Goal: Task Accomplishment & Management: Manage account settings

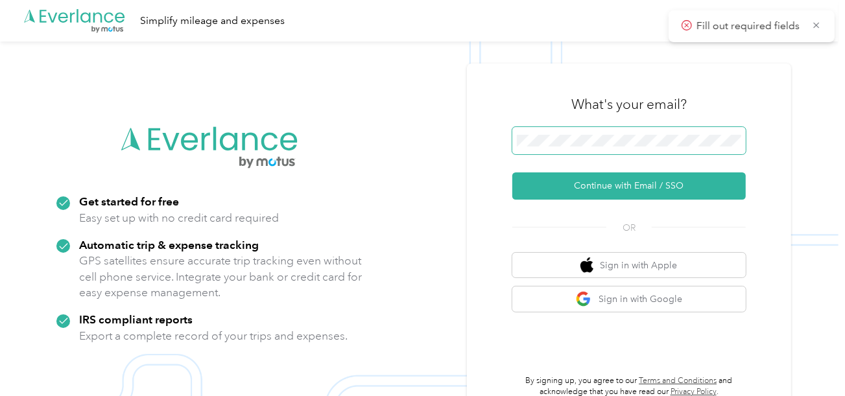
click at [576, 134] on span at bounding box center [630, 140] width 234 height 27
click at [574, 147] on span at bounding box center [630, 140] width 234 height 27
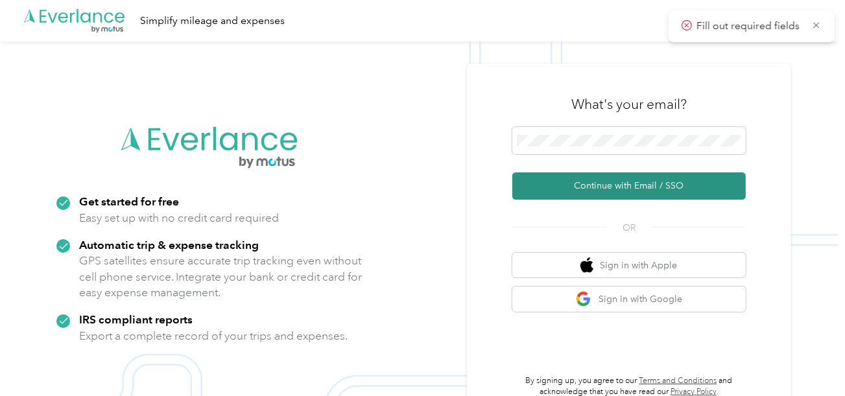
click at [581, 183] on button "Continue with Email / SSO" at bounding box center [630, 186] width 234 height 27
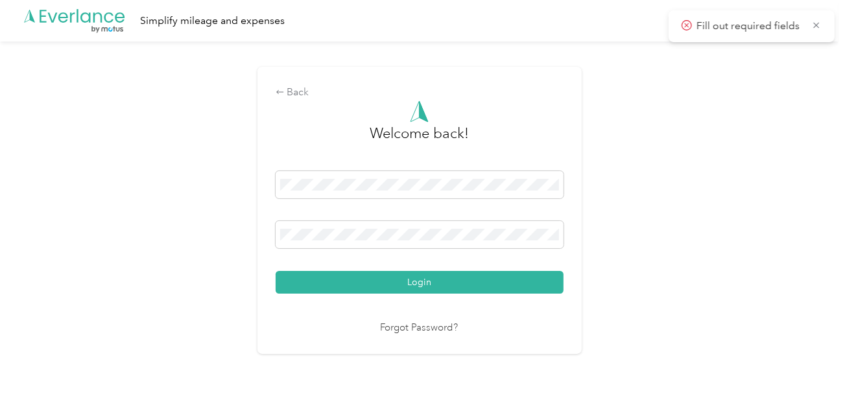
click at [418, 270] on div "Login" at bounding box center [420, 232] width 288 height 123
click at [631, 254] on div "Back Welcome back! Login Forgot Password?" at bounding box center [419, 216] width 839 height 349
drag, startPoint x: 450, startPoint y: 297, endPoint x: 642, endPoint y: 263, distance: 195.0
click at [452, 297] on div "Welcome back! Login Forgot Password?" at bounding box center [420, 219] width 288 height 236
click at [642, 263] on div "Back Welcome back! Login Forgot Password?" at bounding box center [419, 216] width 839 height 349
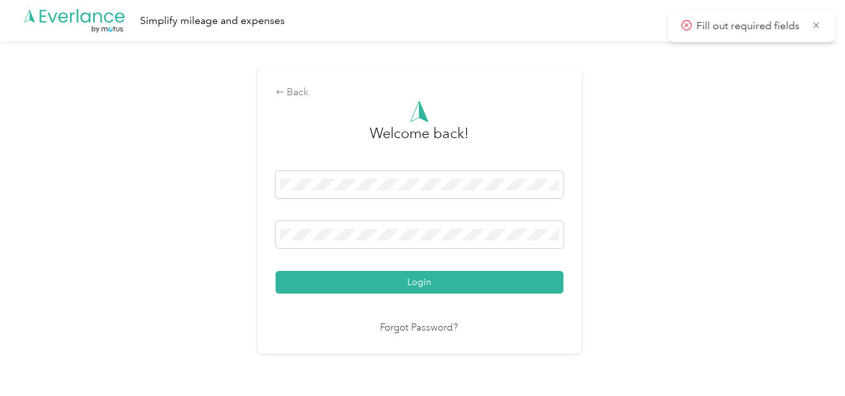
click at [514, 269] on div "Login" at bounding box center [420, 232] width 288 height 123
click at [729, 244] on div "Back Welcome back! Login Forgot Password?" at bounding box center [419, 216] width 839 height 349
click at [505, 280] on button "Login" at bounding box center [420, 282] width 288 height 23
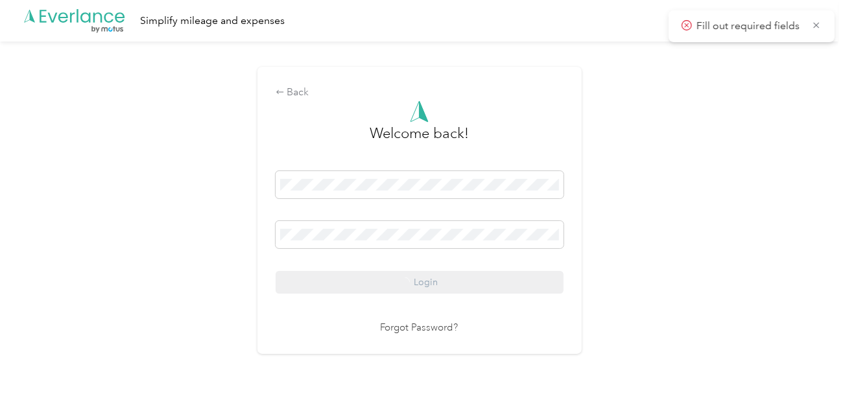
click at [650, 273] on div "Back Welcome back! Login Forgot Password?" at bounding box center [419, 216] width 839 height 349
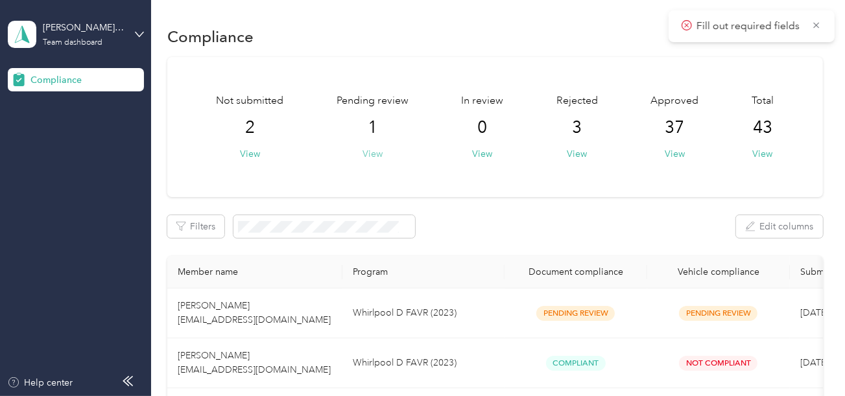
click at [370, 148] on button "View" at bounding box center [373, 154] width 20 height 14
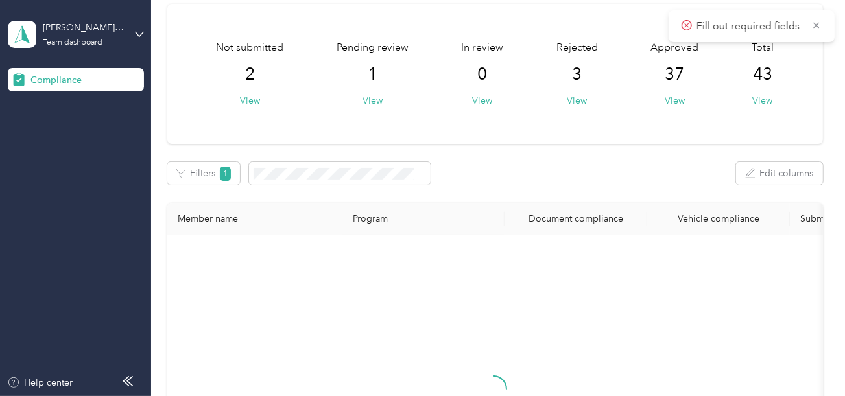
scroll to position [64, 0]
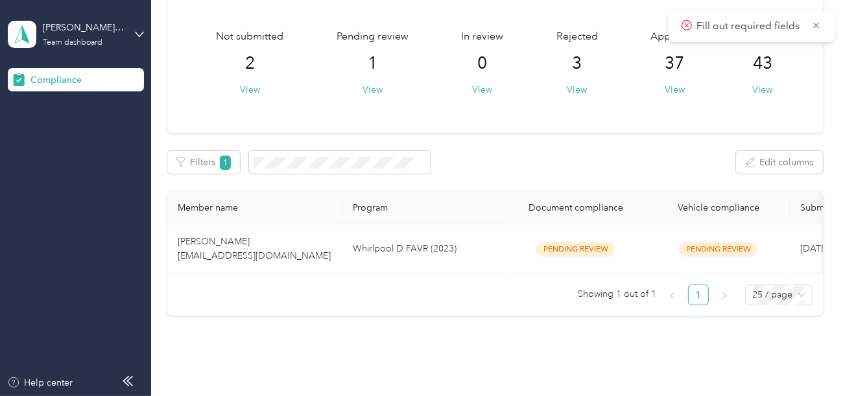
click at [468, 270] on td "Whirlpool D FAVR (2023)" at bounding box center [424, 250] width 162 height 50
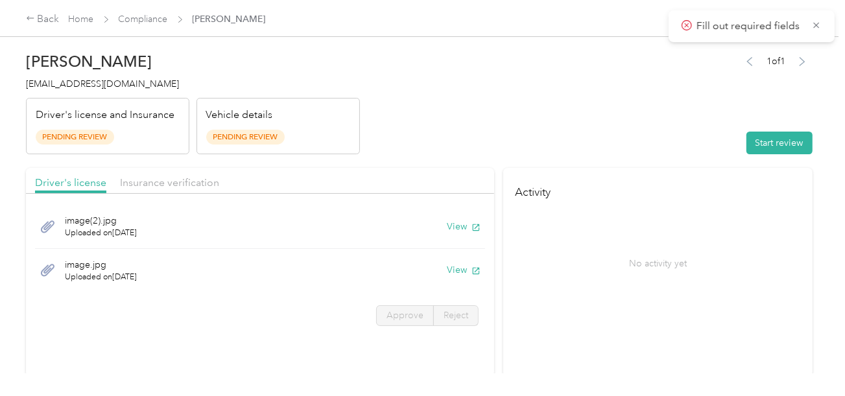
drag, startPoint x: 770, startPoint y: 138, endPoint x: 722, endPoint y: 136, distance: 48.1
click at [770, 138] on button "Start review" at bounding box center [780, 143] width 66 height 23
click at [645, 125] on header "[PERSON_NAME] [EMAIL_ADDRESS][DOMAIN_NAME] Driver's license and Insurance Pendi…" at bounding box center [419, 99] width 787 height 109
click at [570, 117] on header "[PERSON_NAME] [EMAIL_ADDRESS][DOMAIN_NAME] Driver's license and Insurance Pendi…" at bounding box center [419, 99] width 787 height 109
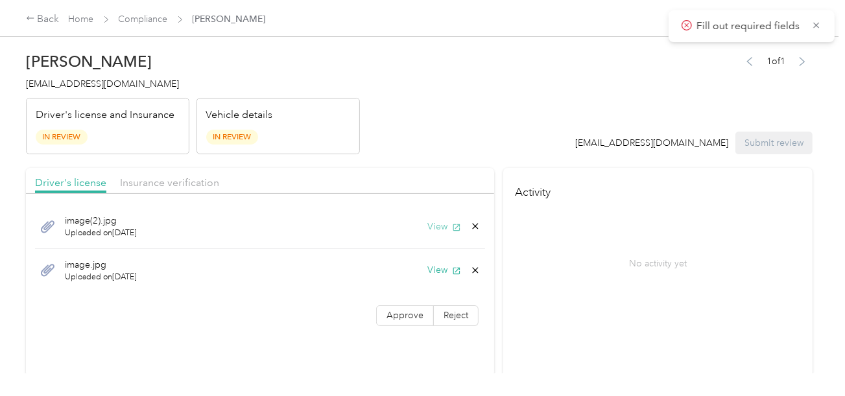
click at [436, 225] on button "View" at bounding box center [445, 227] width 34 height 14
click at [437, 256] on div "image.jpg Uploaded on [DATE] View" at bounding box center [260, 270] width 450 height 43
drag, startPoint x: 440, startPoint y: 270, endPoint x: 480, endPoint y: 267, distance: 40.4
click at [440, 270] on button "View" at bounding box center [445, 270] width 34 height 14
click at [474, 221] on icon at bounding box center [475, 226] width 10 height 10
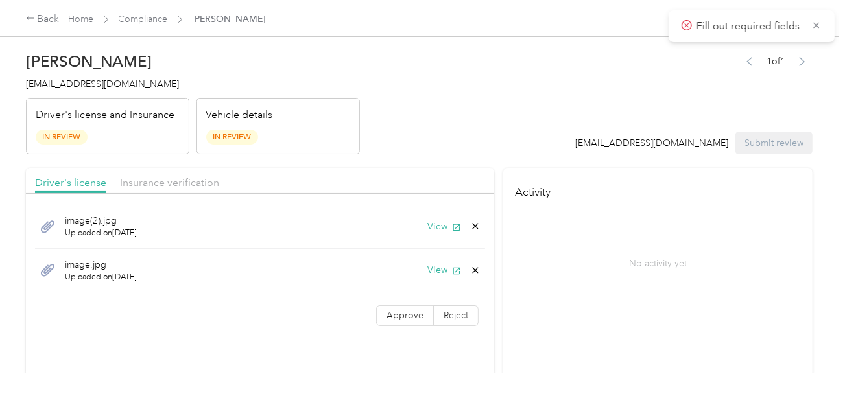
click at [446, 231] on button "Yes" at bounding box center [441, 235] width 25 height 21
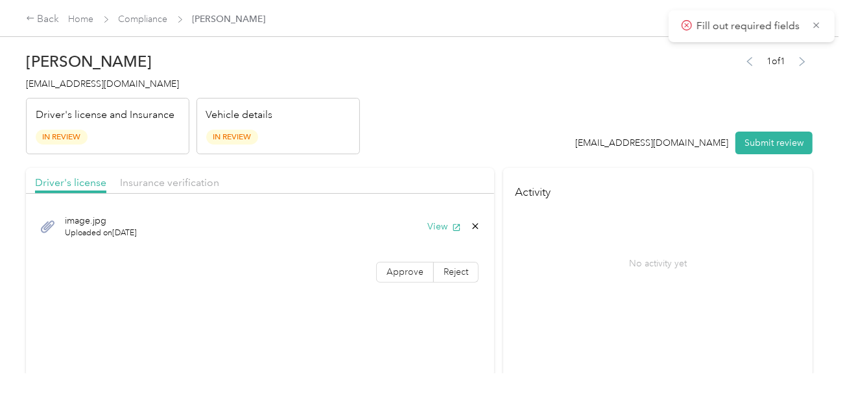
click at [408, 284] on div "image.jpg Uploaded on [DATE] View Approve Reject" at bounding box center [260, 246] width 468 height 91
click at [409, 273] on span "Approve" at bounding box center [405, 272] width 37 height 11
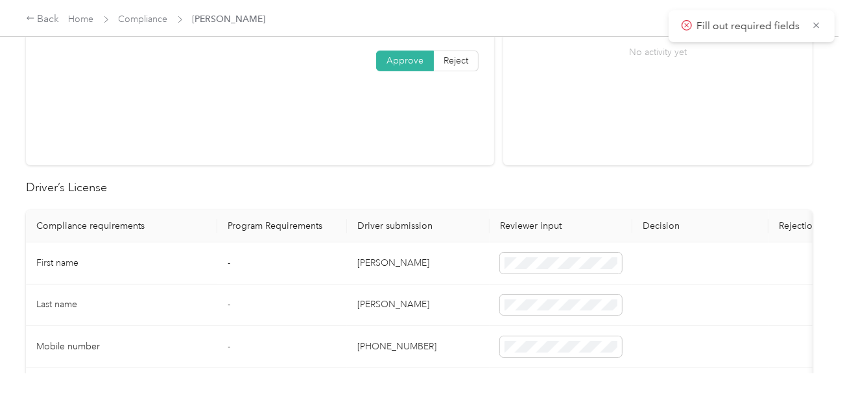
scroll to position [260, 0]
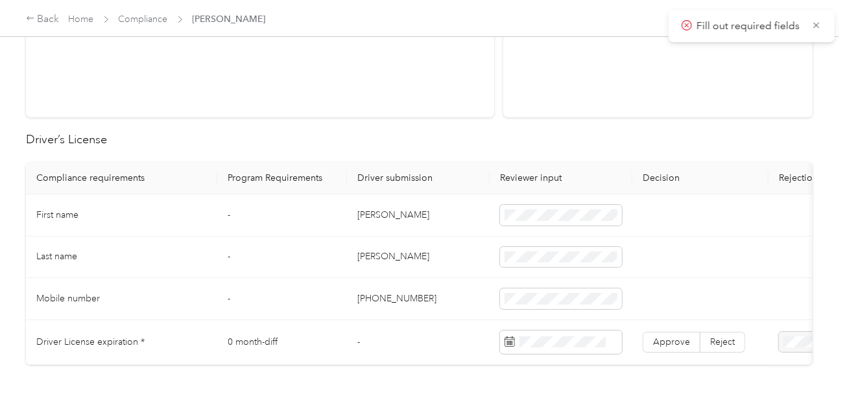
click at [385, 210] on td "[PERSON_NAME]" at bounding box center [418, 216] width 143 height 42
copy td "[PERSON_NAME]"
click at [371, 262] on td "[PERSON_NAME]" at bounding box center [418, 258] width 143 height 42
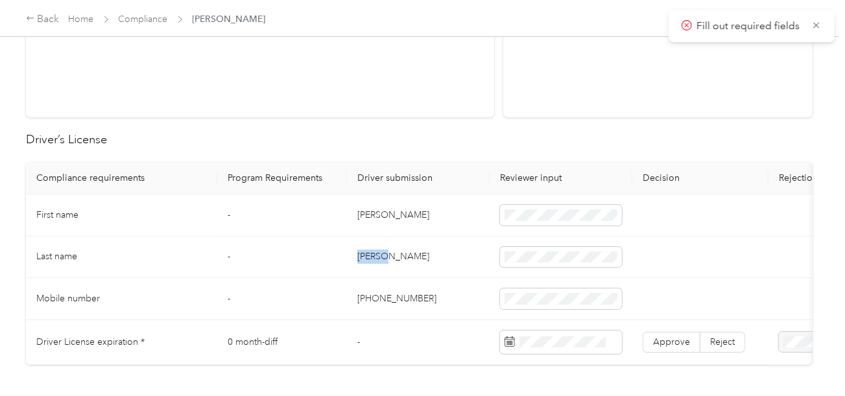
copy td "[PERSON_NAME]"
click at [371, 262] on td "[PERSON_NAME]" at bounding box center [418, 258] width 143 height 42
copy td "[PERSON_NAME]"
drag, startPoint x: 443, startPoint y: 285, endPoint x: 484, endPoint y: 293, distance: 42.3
click at [454, 287] on td "[PHONE_NUMBER]" at bounding box center [418, 299] width 143 height 42
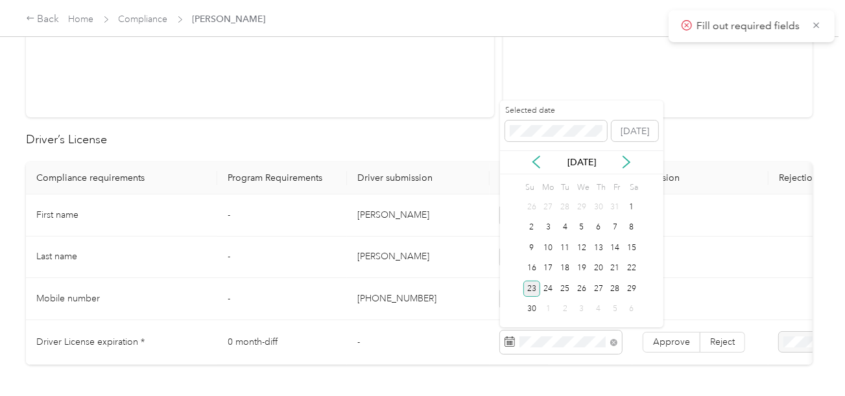
click at [530, 286] on div "23" at bounding box center [532, 289] width 17 height 16
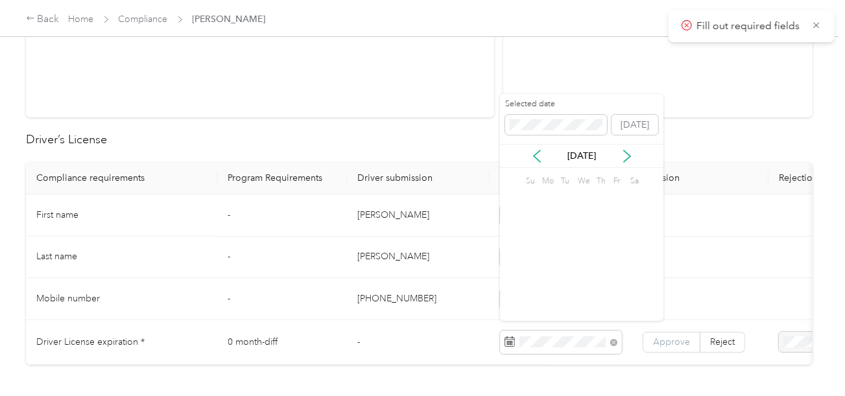
click at [659, 332] on label "Approve" at bounding box center [672, 342] width 58 height 21
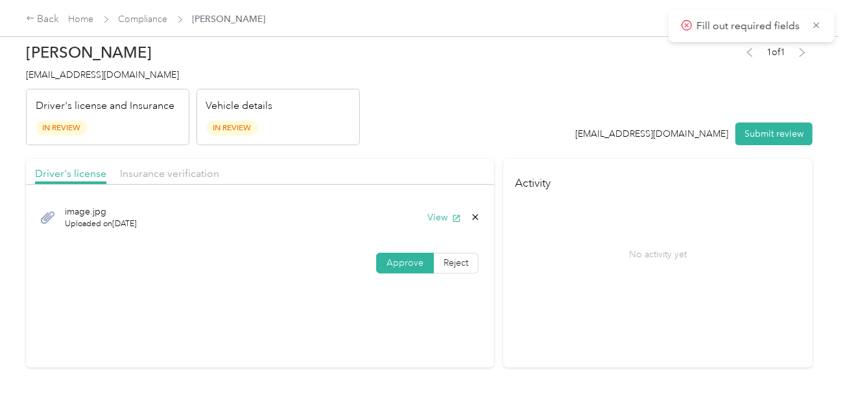
scroll to position [0, 0]
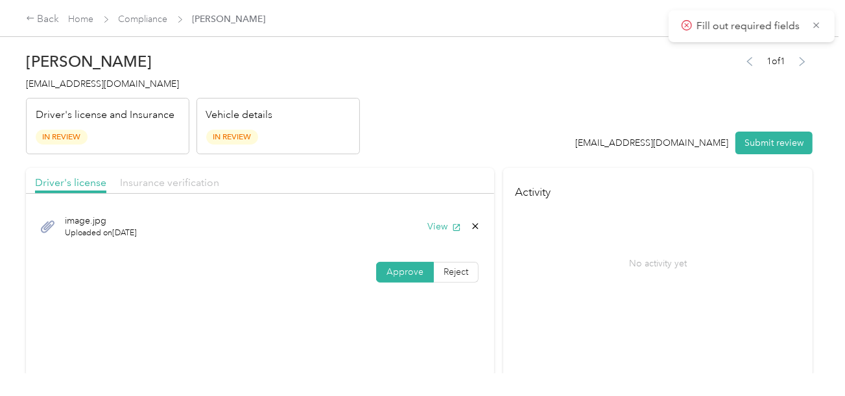
click at [145, 180] on span "Insurance verification" at bounding box center [169, 182] width 99 height 12
click at [511, 124] on header "[PERSON_NAME] [EMAIL_ADDRESS][DOMAIN_NAME] Driver's license and Insurance In Re…" at bounding box center [419, 99] width 787 height 109
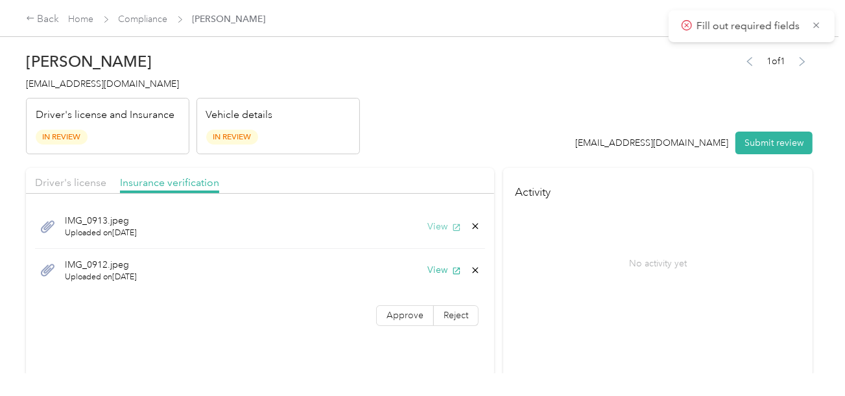
click at [430, 226] on button "View" at bounding box center [445, 227] width 34 height 14
click at [435, 263] on button "View" at bounding box center [445, 270] width 34 height 14
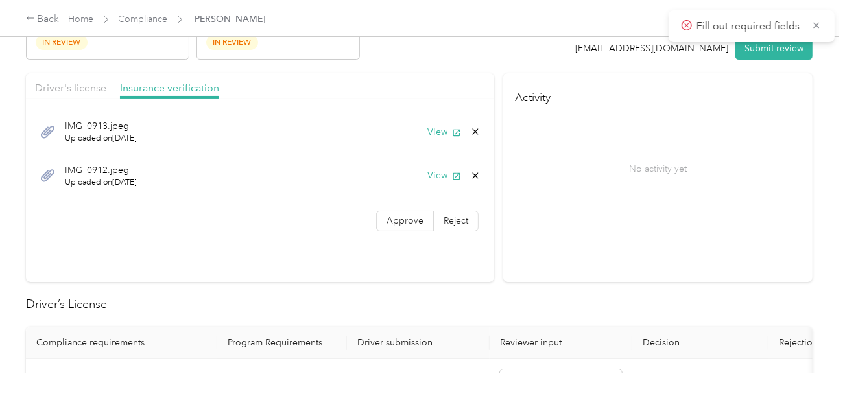
scroll to position [519, 0]
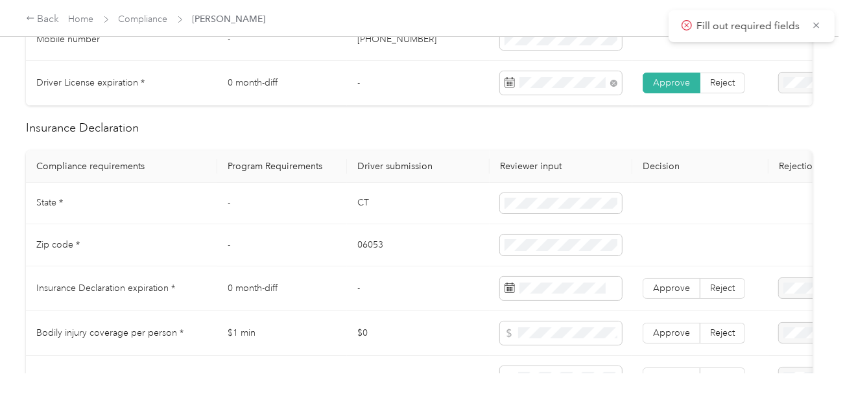
click at [358, 209] on td "CT" at bounding box center [418, 204] width 143 height 42
copy td "CT"
click at [509, 225] on td at bounding box center [561, 204] width 143 height 42
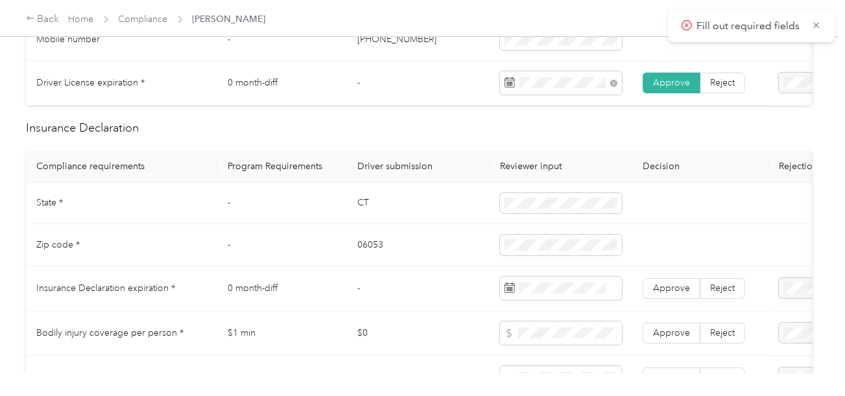
click at [363, 256] on td "06053" at bounding box center [418, 246] width 143 height 42
copy td "06053"
click at [363, 256] on td "06053" at bounding box center [418, 246] width 143 height 42
drag, startPoint x: 430, startPoint y: 292, endPoint x: 841, endPoint y: 323, distance: 411.9
click at [433, 291] on td "-" at bounding box center [418, 289] width 143 height 45
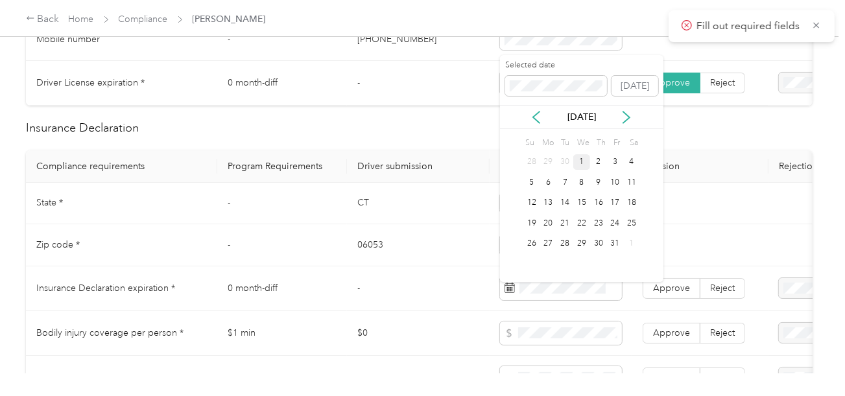
click at [534, 98] on div "Selected date [DATE]" at bounding box center [582, 82] width 164 height 45
click at [612, 199] on div "20" at bounding box center [615, 203] width 17 height 16
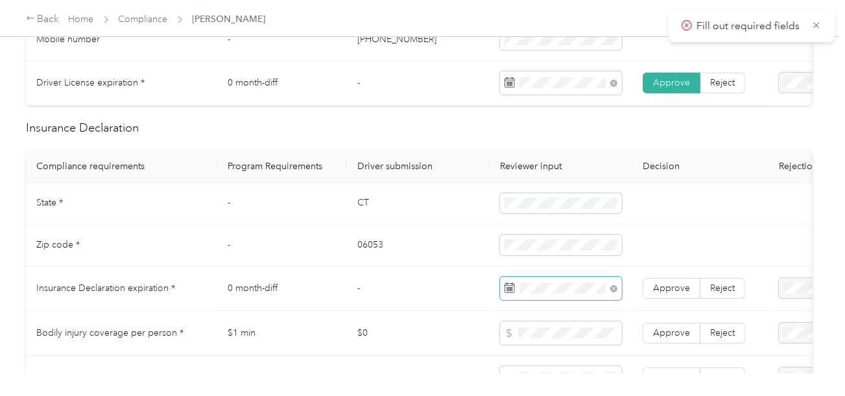
click at [594, 288] on span at bounding box center [561, 288] width 122 height 23
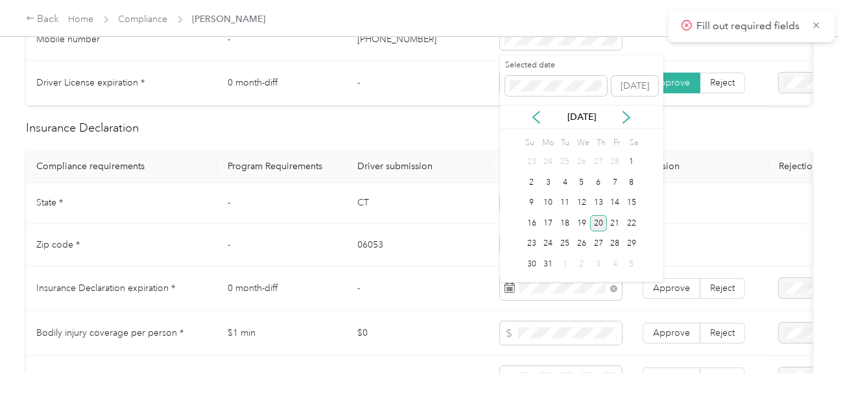
click at [593, 221] on div "20" at bounding box center [598, 223] width 17 height 16
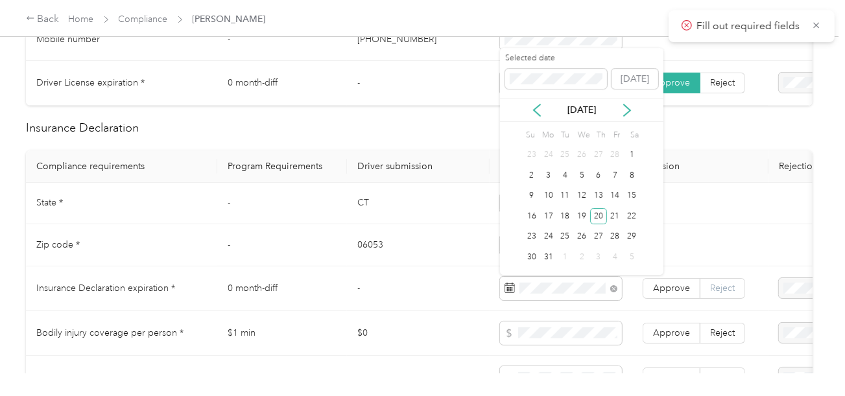
click at [724, 293] on span "Reject" at bounding box center [723, 288] width 25 height 11
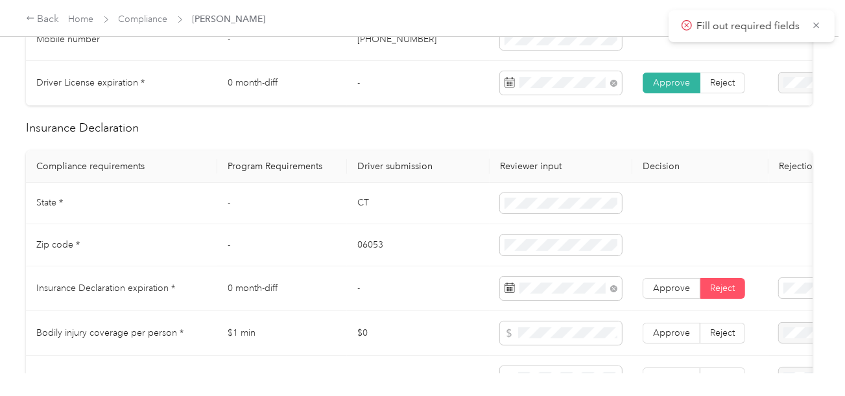
click at [772, 238] on span "Expired Insurance Policy" at bounding box center [779, 243] width 74 height 25
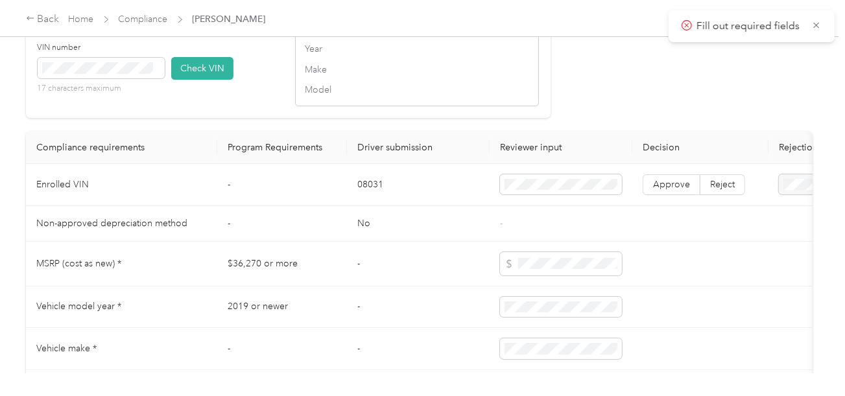
scroll to position [1038, 0]
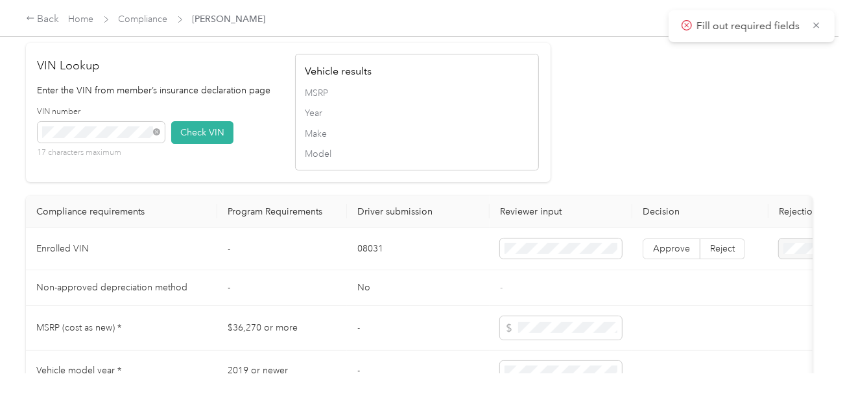
drag, startPoint x: 180, startPoint y: 145, endPoint x: 605, endPoint y: 169, distance: 425.7
click at [182, 144] on button "Check VIN" at bounding box center [202, 132] width 62 height 23
drag, startPoint x: 652, startPoint y: 164, endPoint x: 648, endPoint y: 235, distance: 71.5
click at [652, 260] on label "Approve" at bounding box center [672, 249] width 58 height 21
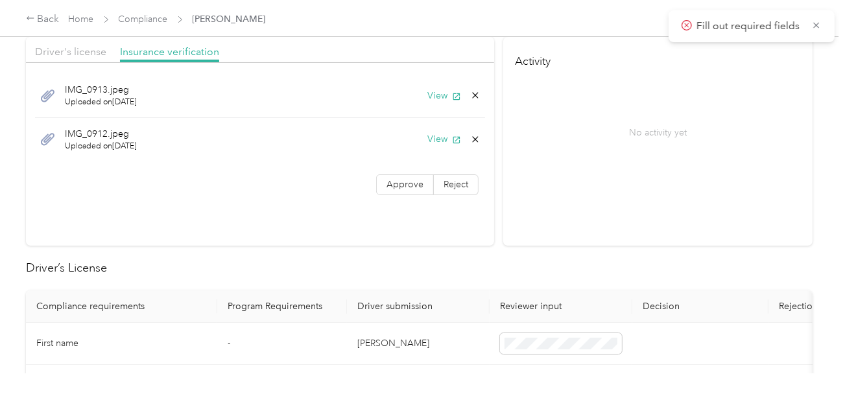
scroll to position [0, 0]
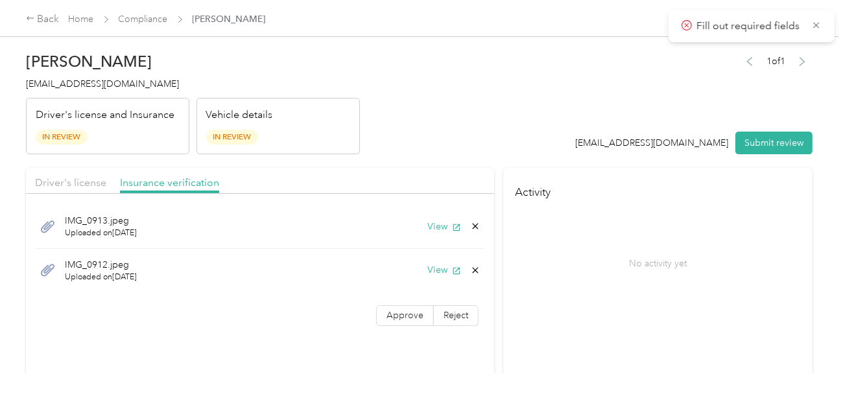
click at [492, 131] on header "[PERSON_NAME] [EMAIL_ADDRESS][DOMAIN_NAME] Driver's license and Insurance In Re…" at bounding box center [419, 99] width 787 height 109
drag, startPoint x: 99, startPoint y: 187, endPoint x: 107, endPoint y: 180, distance: 10.1
click at [99, 186] on span "Driver's license" at bounding box center [70, 182] width 71 height 12
drag, startPoint x: 358, startPoint y: 131, endPoint x: 366, endPoint y: 136, distance: 9.0
click at [361, 131] on header "[PERSON_NAME] [EMAIL_ADDRESS][DOMAIN_NAME] Driver's license and Insurance In Re…" at bounding box center [419, 99] width 787 height 109
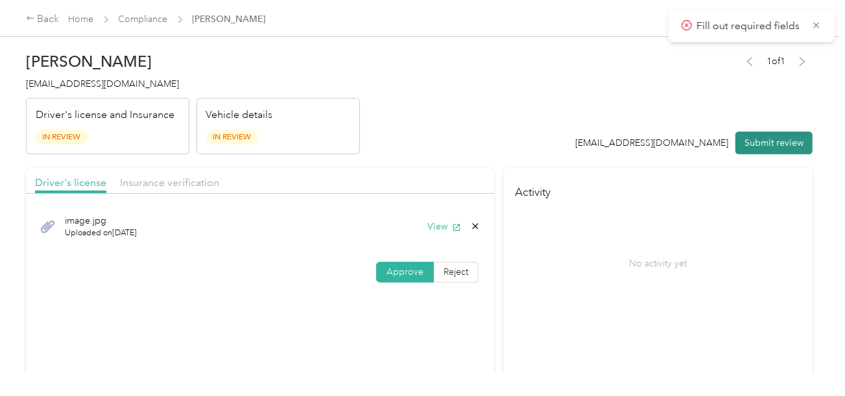
click at [740, 151] on button "Submit review" at bounding box center [774, 143] width 77 height 23
drag, startPoint x: 358, startPoint y: 89, endPoint x: 289, endPoint y: 95, distance: 68.4
click at [352, 89] on header "[PERSON_NAME] [EMAIL_ADDRESS][DOMAIN_NAME] Driver's license and Insurance In Re…" at bounding box center [419, 99] width 787 height 109
click at [128, 73] on div "[PERSON_NAME] [EMAIL_ADDRESS][DOMAIN_NAME] Driver's license and Insurance In Re…" at bounding box center [193, 99] width 334 height 109
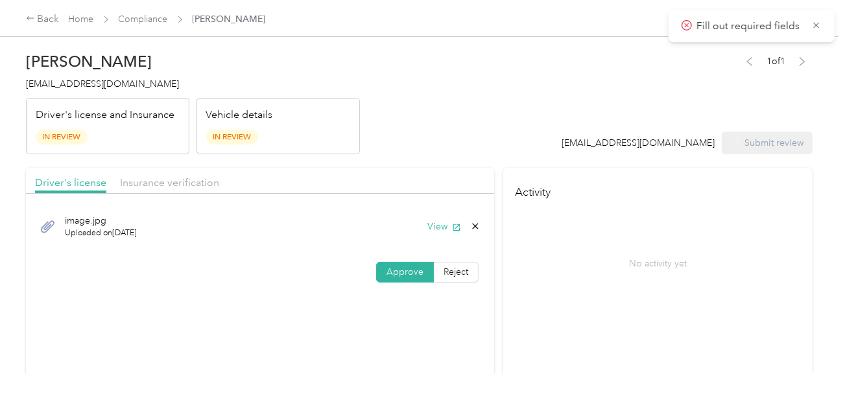
click at [128, 73] on div "[PERSON_NAME] [EMAIL_ADDRESS][DOMAIN_NAME] Driver's license and Insurance In Re…" at bounding box center [193, 99] width 334 height 109
click at [147, 77] on h4 "[EMAIL_ADDRESS][DOMAIN_NAME]" at bounding box center [193, 84] width 334 height 14
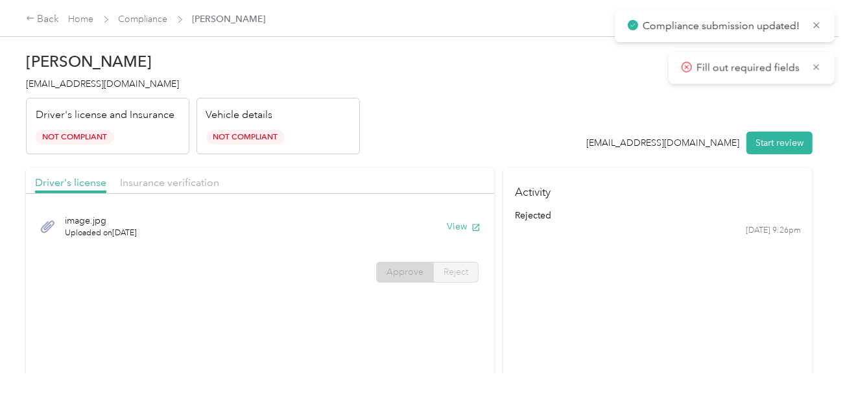
click at [147, 77] on h4 "[EMAIL_ADDRESS][DOMAIN_NAME]" at bounding box center [193, 84] width 334 height 14
copy span "[EMAIL_ADDRESS][DOMAIN_NAME]"
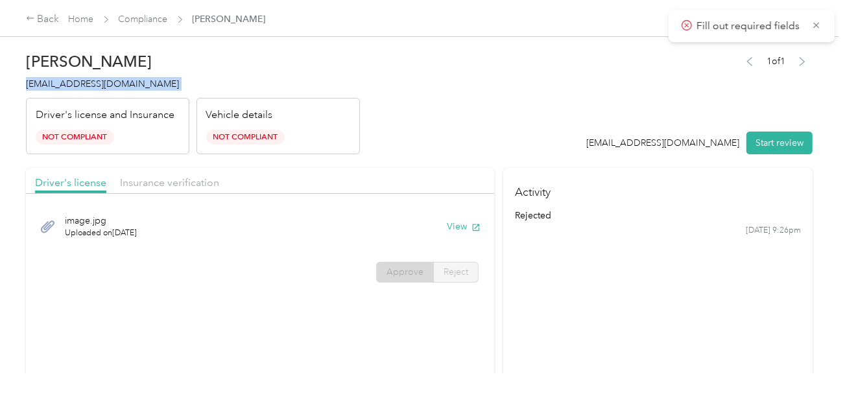
drag, startPoint x: 311, startPoint y: 84, endPoint x: 191, endPoint y: 38, distance: 129.2
click at [311, 84] on h4 "[EMAIL_ADDRESS][DOMAIN_NAME]" at bounding box center [193, 84] width 334 height 14
click at [147, 22] on link "Compliance" at bounding box center [143, 19] width 49 height 11
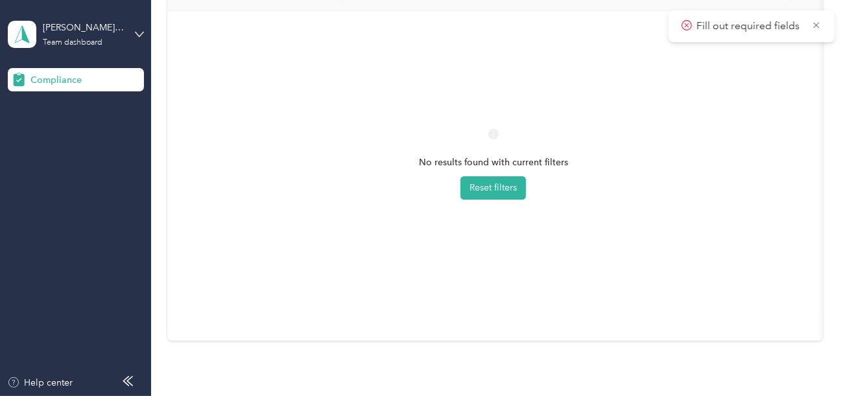
scroll to position [365, 0]
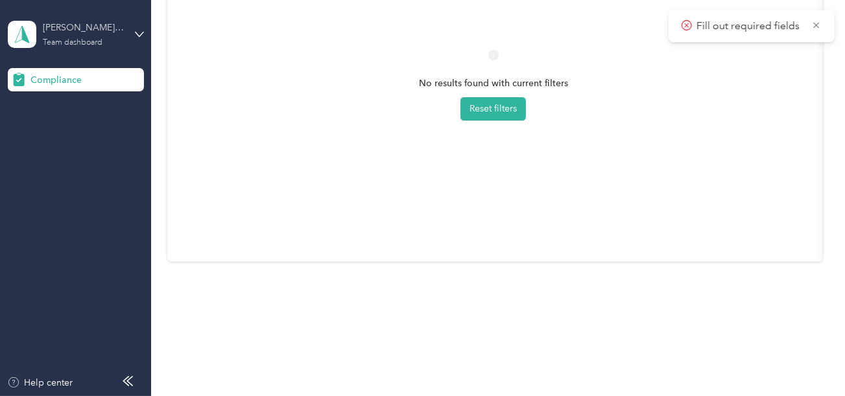
click at [99, 34] on div "[PERSON_NAME] Whirlpool Team dashboard" at bounding box center [83, 34] width 81 height 26
click at [85, 131] on div "Log out" at bounding box center [144, 136] width 255 height 23
